Goal: Information Seeking & Learning: Learn about a topic

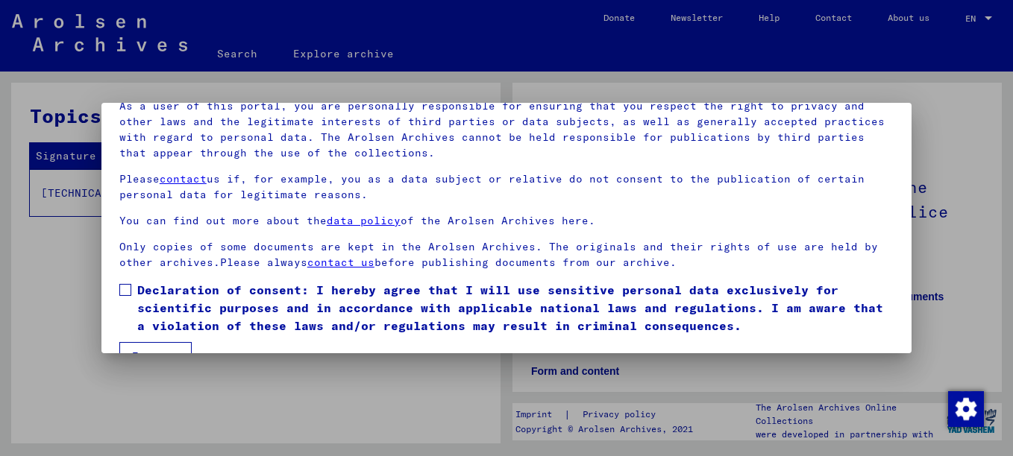
scroll to position [120, 0]
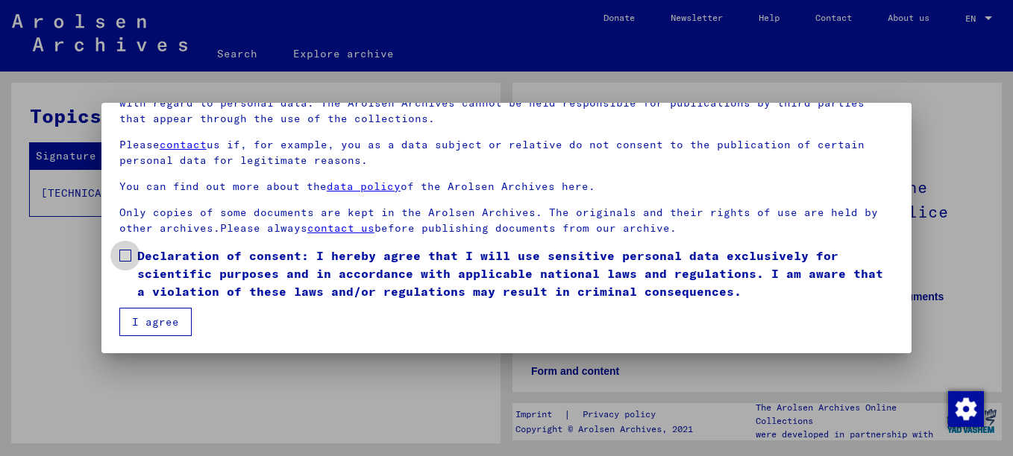
click at [128, 255] on span at bounding box center [125, 256] width 12 height 12
click at [157, 315] on button "I agree" at bounding box center [155, 322] width 72 height 28
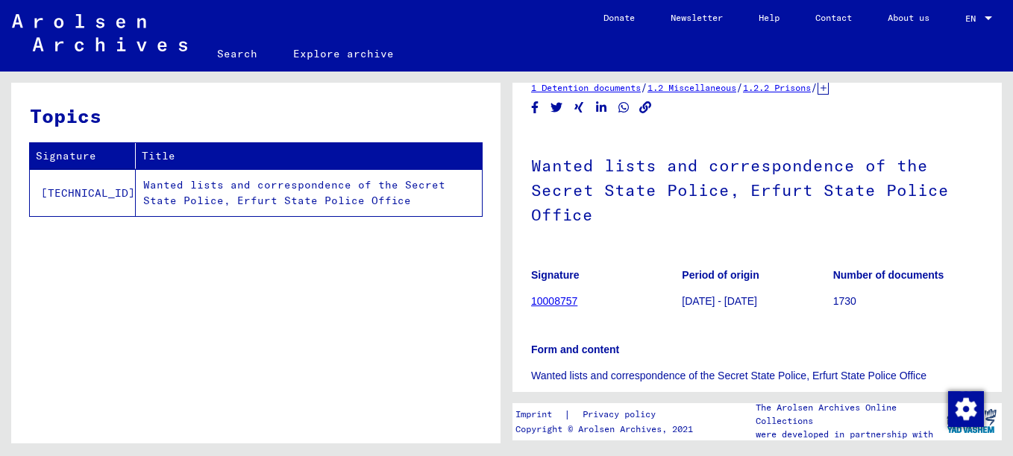
scroll to position [0, 0]
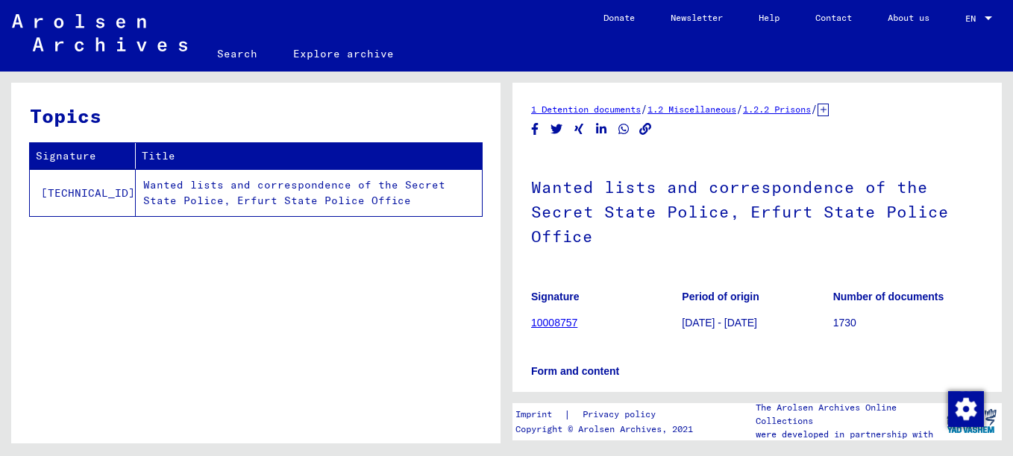
click at [254, 184] on td "Wanted lists and correspondence of the Secret State Police, Erfurt State Police…" at bounding box center [309, 192] width 346 height 47
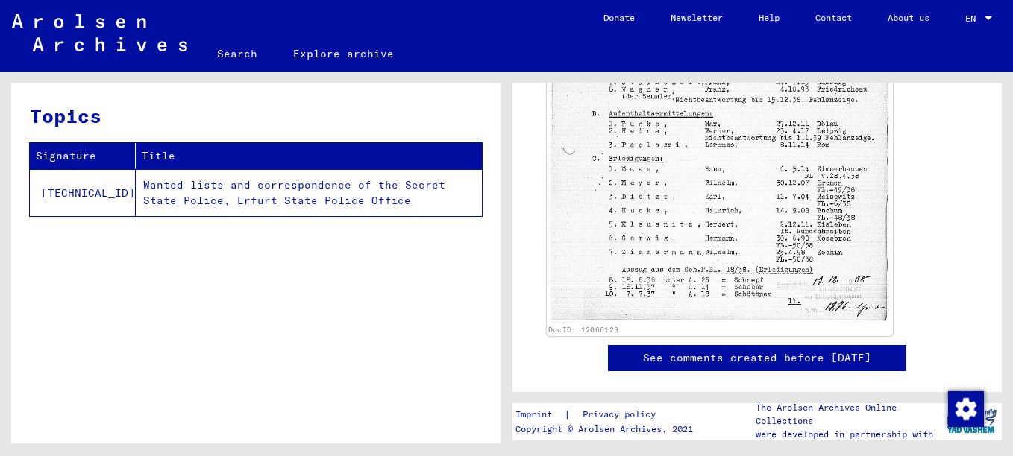
scroll to position [746, 0]
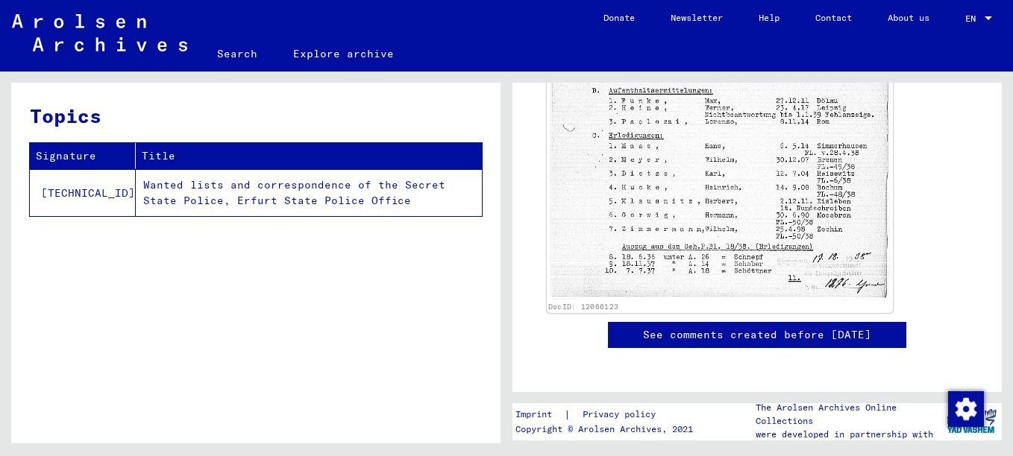
click at [703, 167] on img at bounding box center [720, 57] width 346 height 487
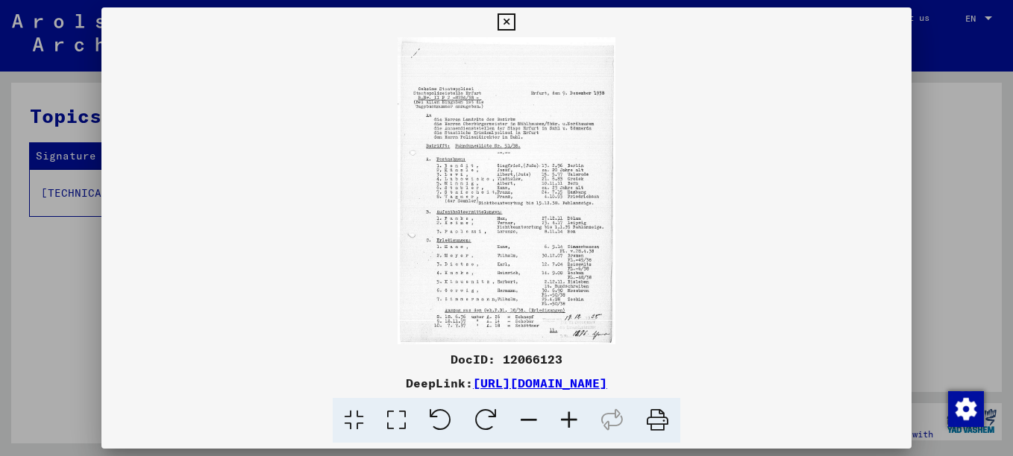
click at [568, 418] on icon at bounding box center [569, 420] width 40 height 45
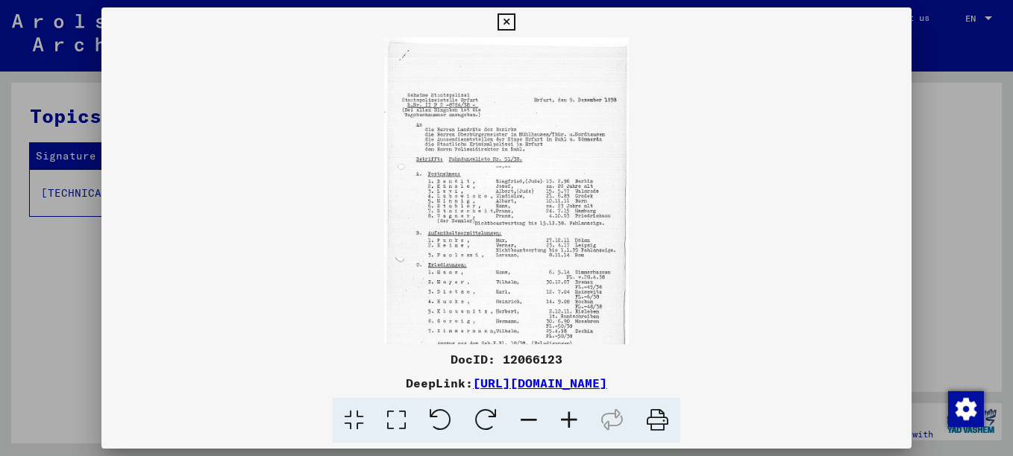
click at [568, 418] on icon at bounding box center [569, 420] width 40 height 45
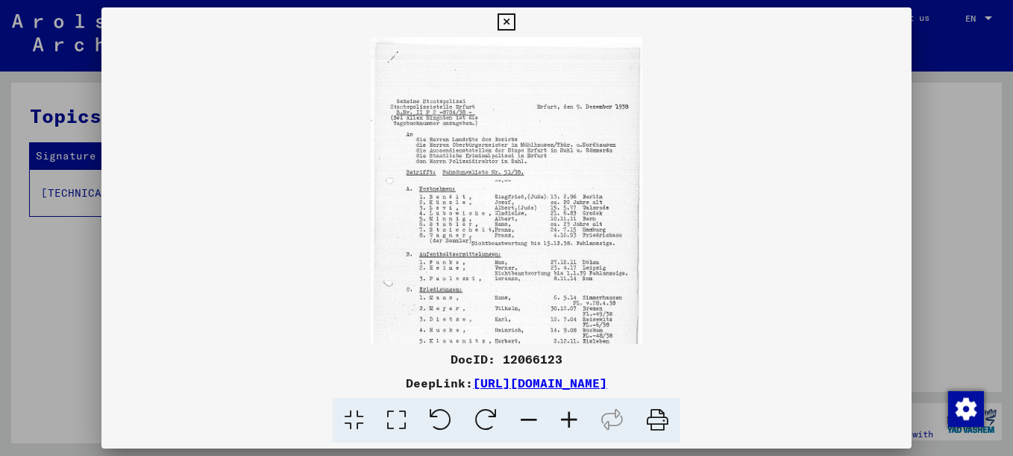
click at [568, 418] on icon at bounding box center [569, 420] width 40 height 45
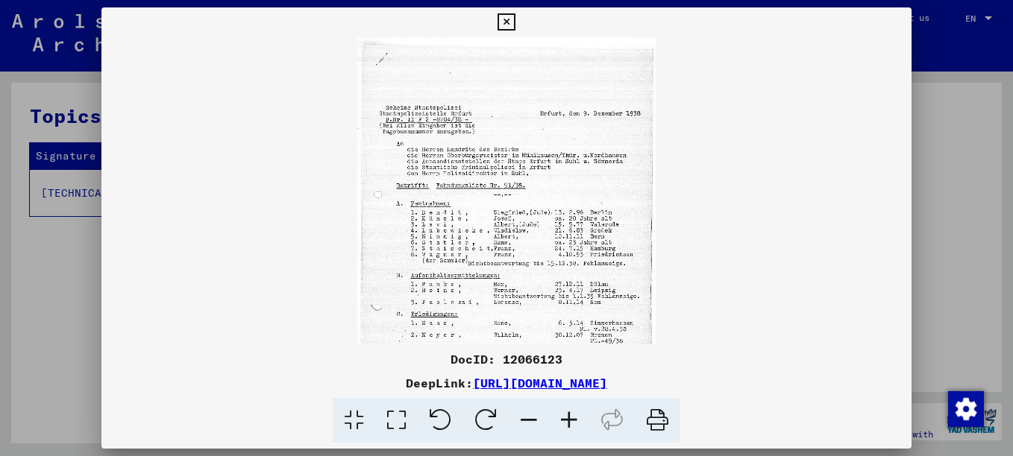
click at [568, 418] on icon at bounding box center [569, 420] width 40 height 45
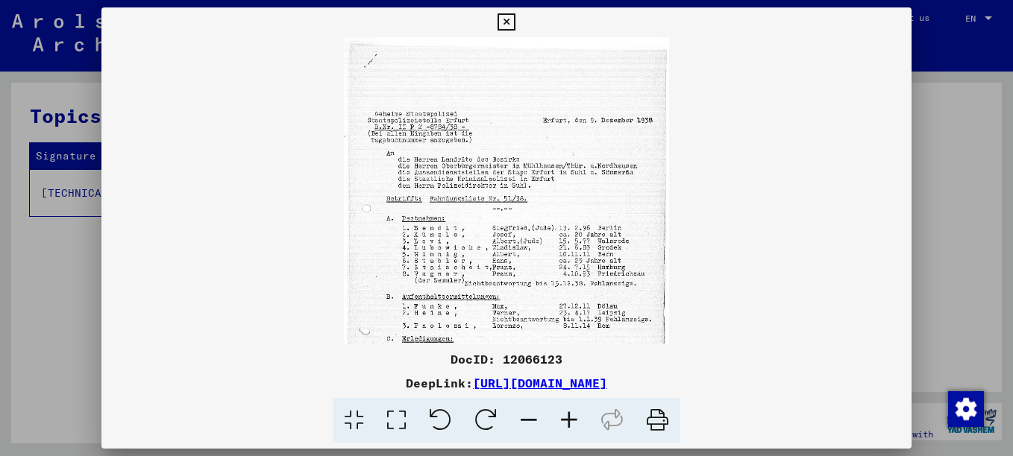
click at [568, 418] on icon at bounding box center [569, 420] width 40 height 45
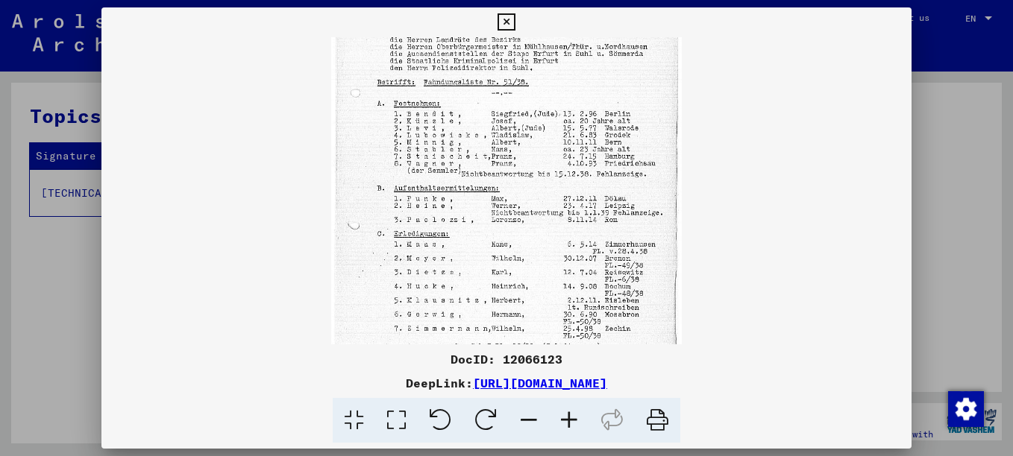
scroll to position [132, 0]
drag, startPoint x: 578, startPoint y: 272, endPoint x: 584, endPoint y: 140, distance: 132.2
click at [584, 140] on img at bounding box center [506, 152] width 351 height 494
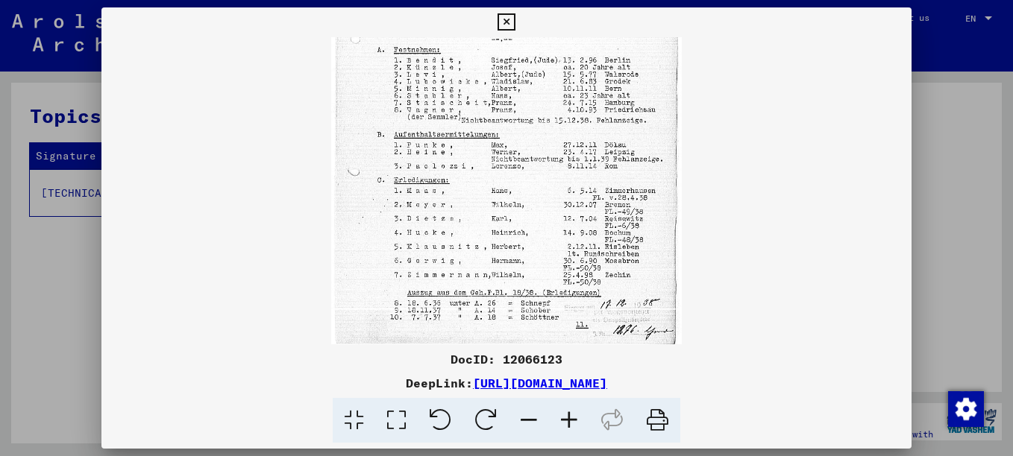
scroll to position [186, 0]
drag, startPoint x: 530, startPoint y: 284, endPoint x: 522, endPoint y: 212, distance: 72.7
click at [522, 212] on img at bounding box center [506, 98] width 351 height 494
